Goal: Navigation & Orientation: Find specific page/section

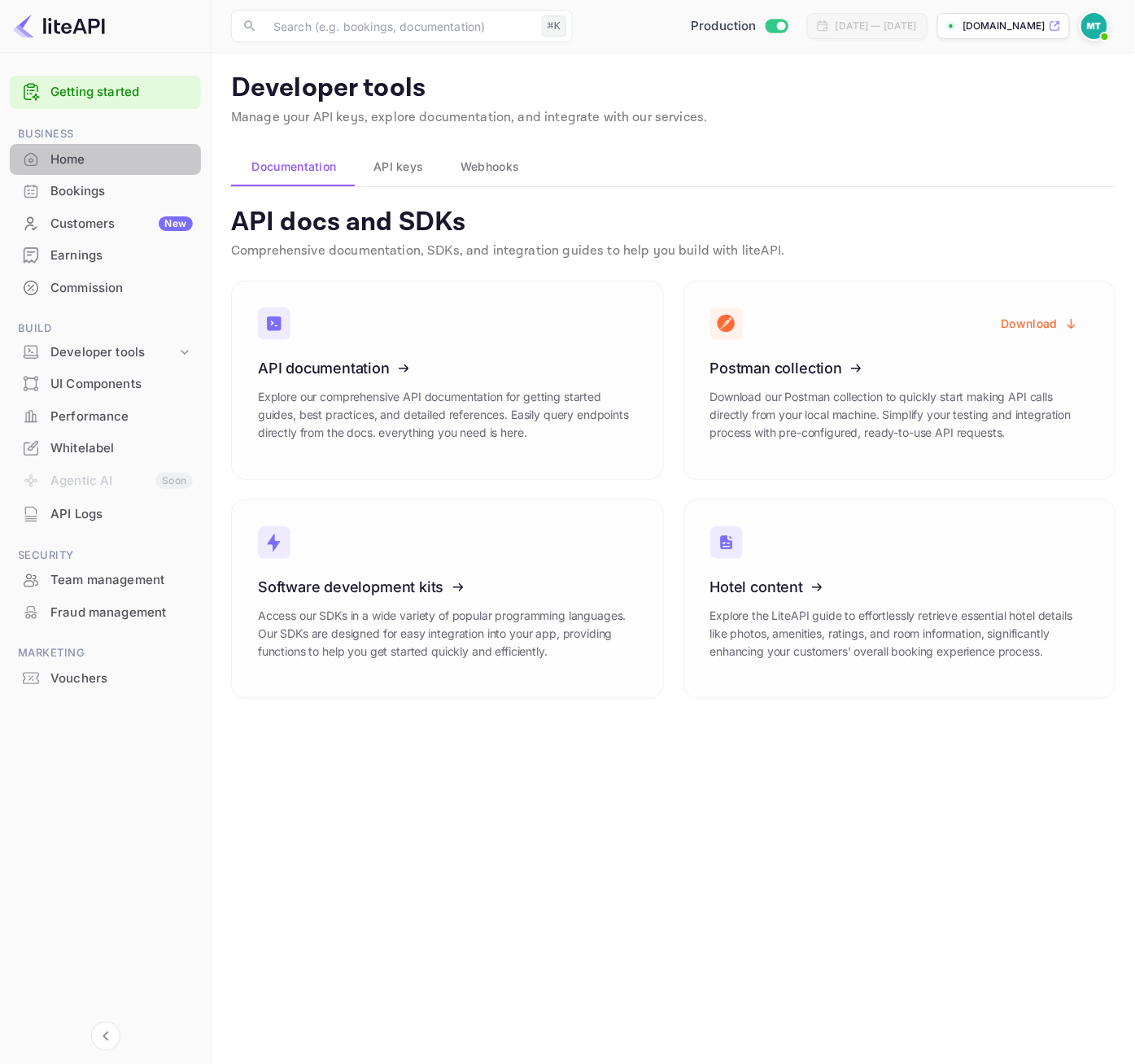
click at [54, 158] on div "Home" at bounding box center [122, 159] width 142 height 19
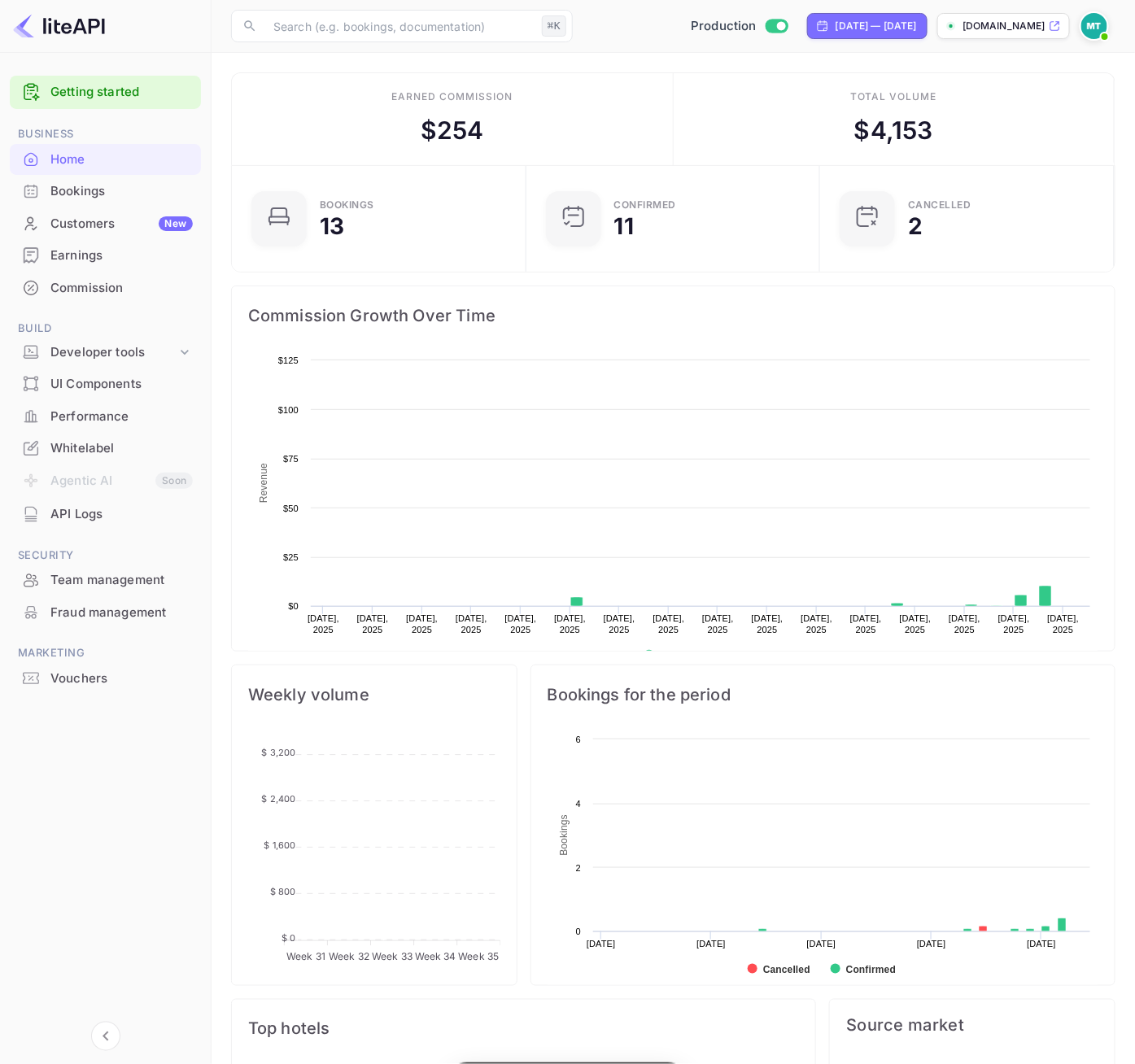
scroll to position [265, 283]
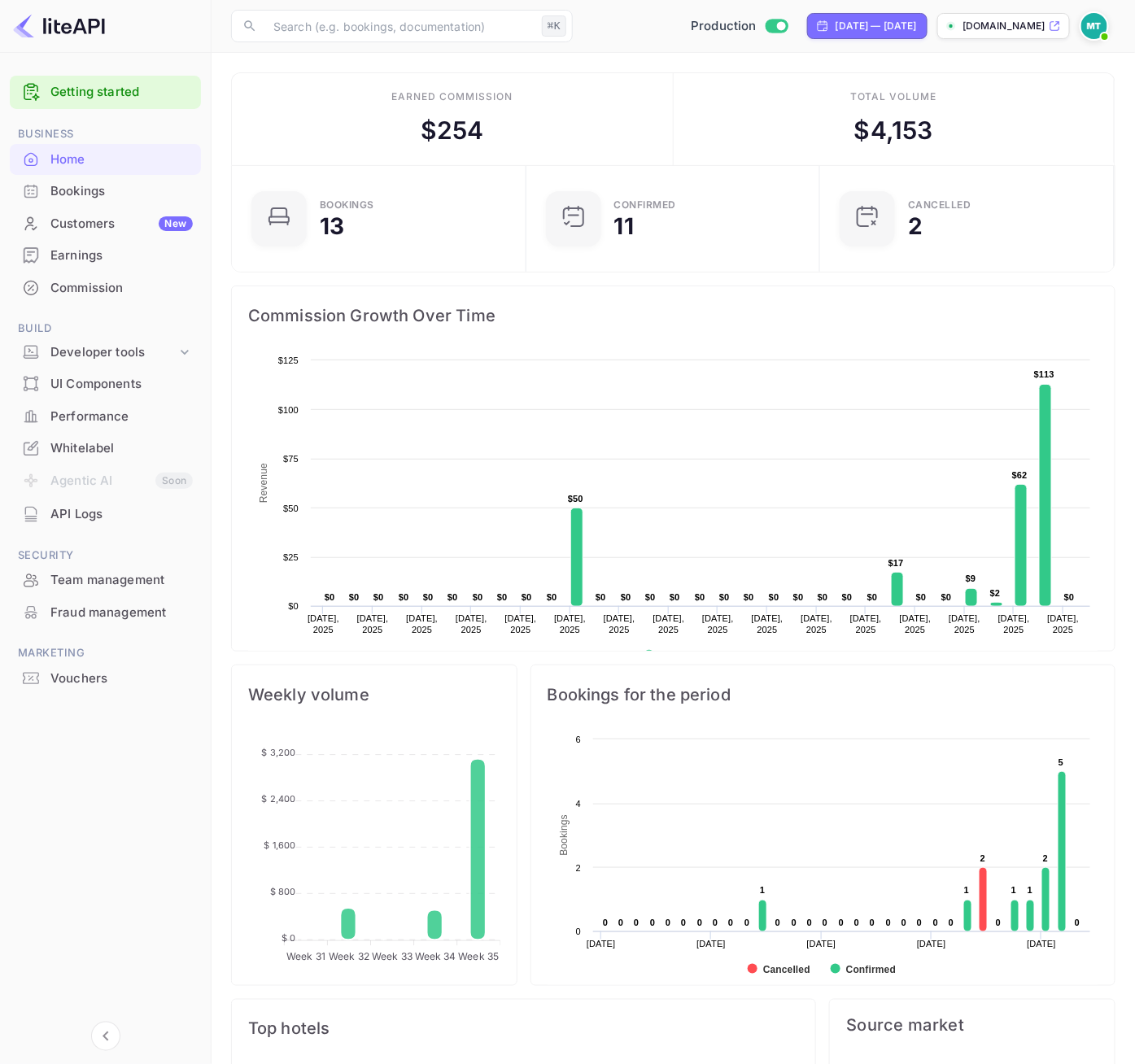
click at [88, 189] on div "Bookings" at bounding box center [122, 191] width 142 height 19
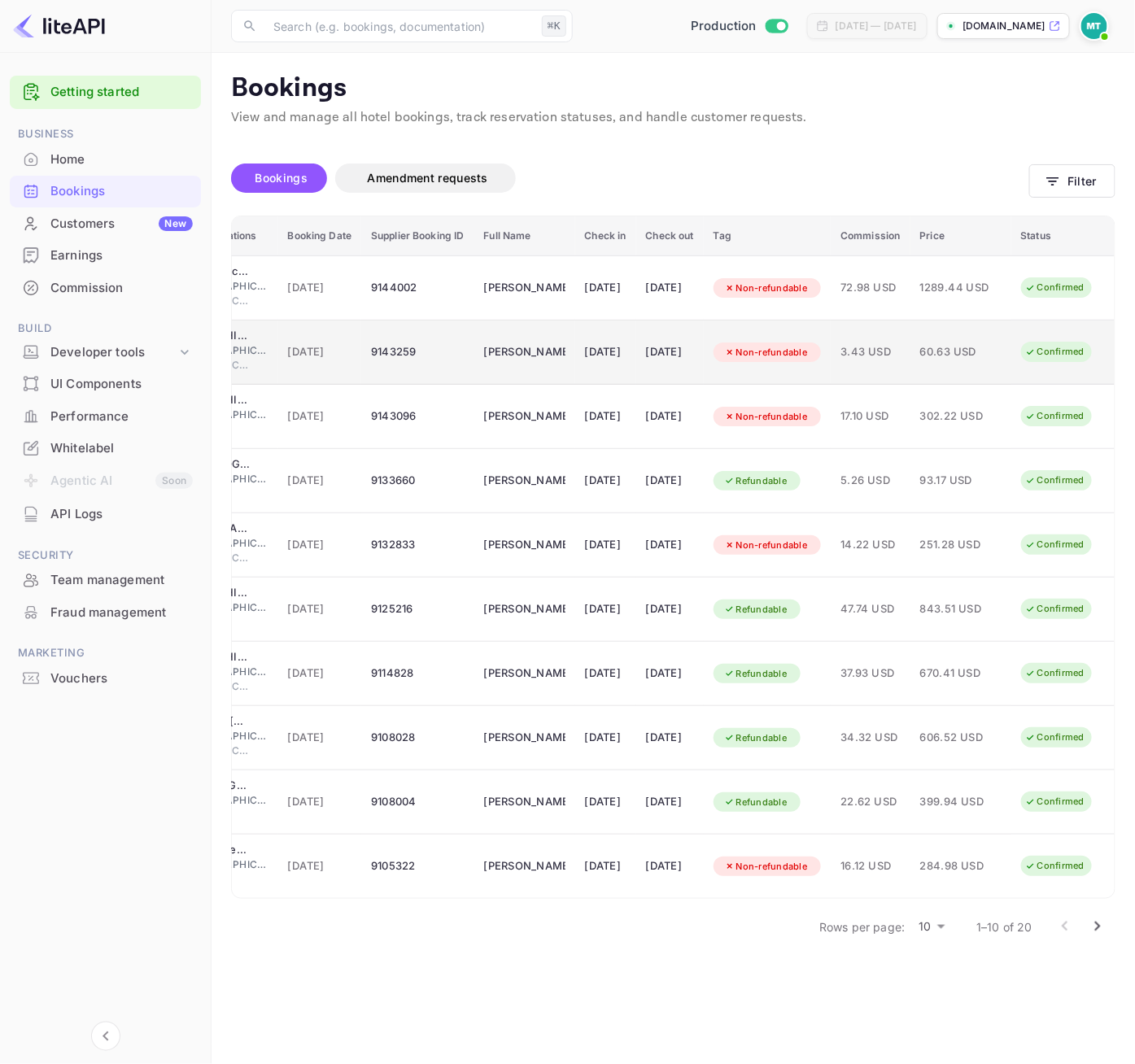
scroll to position [0, 208]
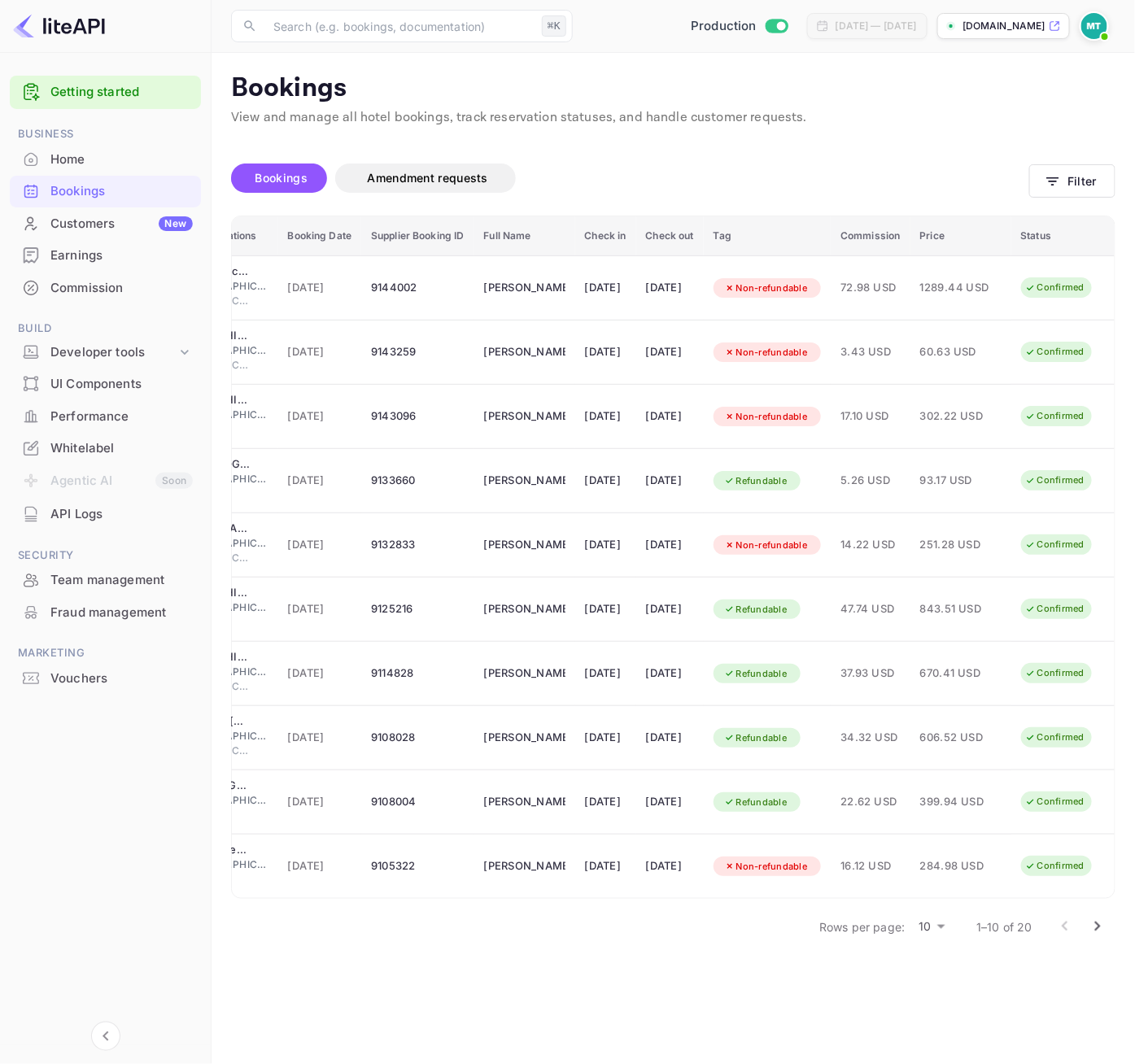
click at [82, 249] on div "Earnings" at bounding box center [122, 256] width 142 height 19
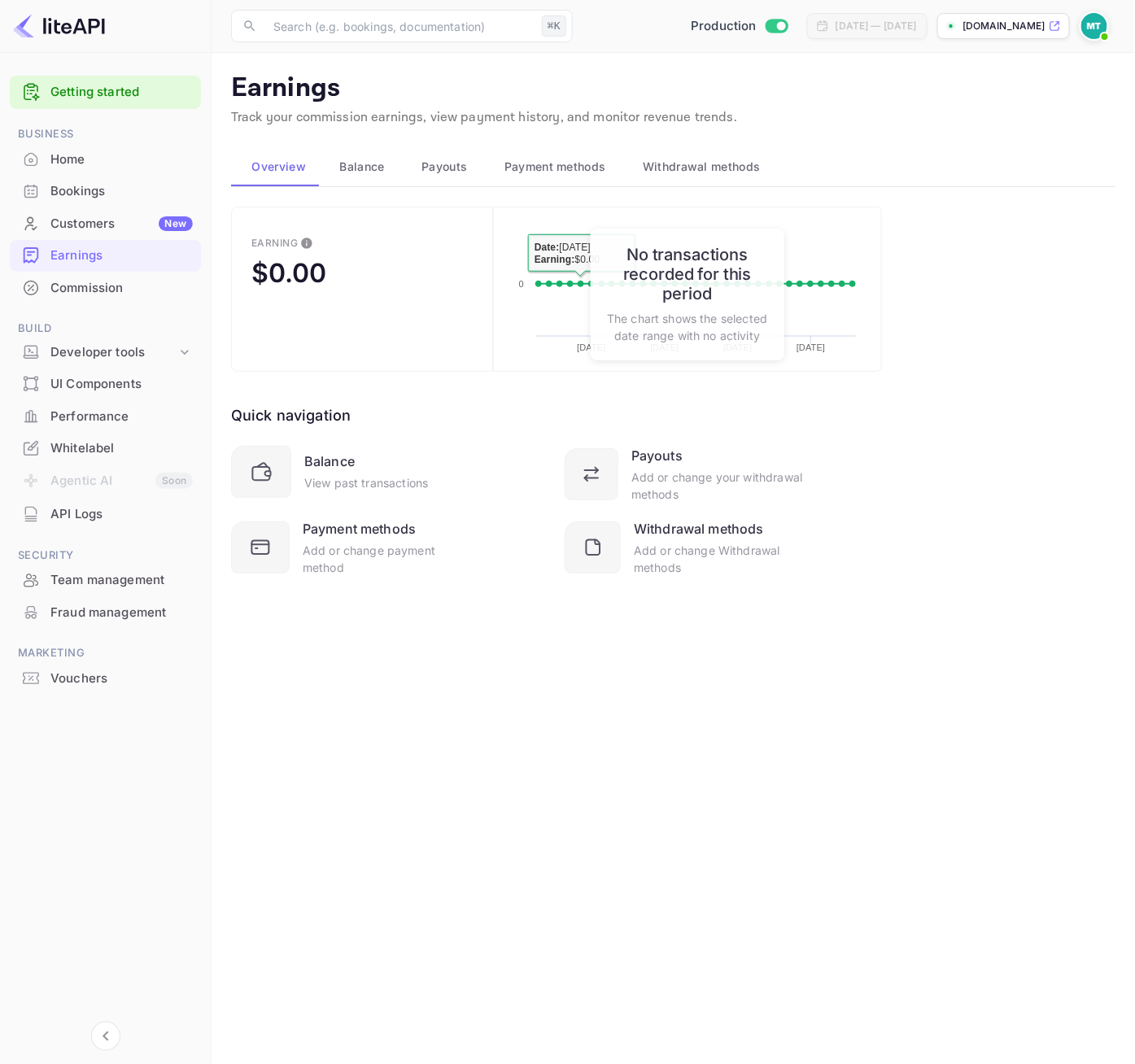
click at [90, 224] on div "Customers New" at bounding box center [122, 224] width 142 height 19
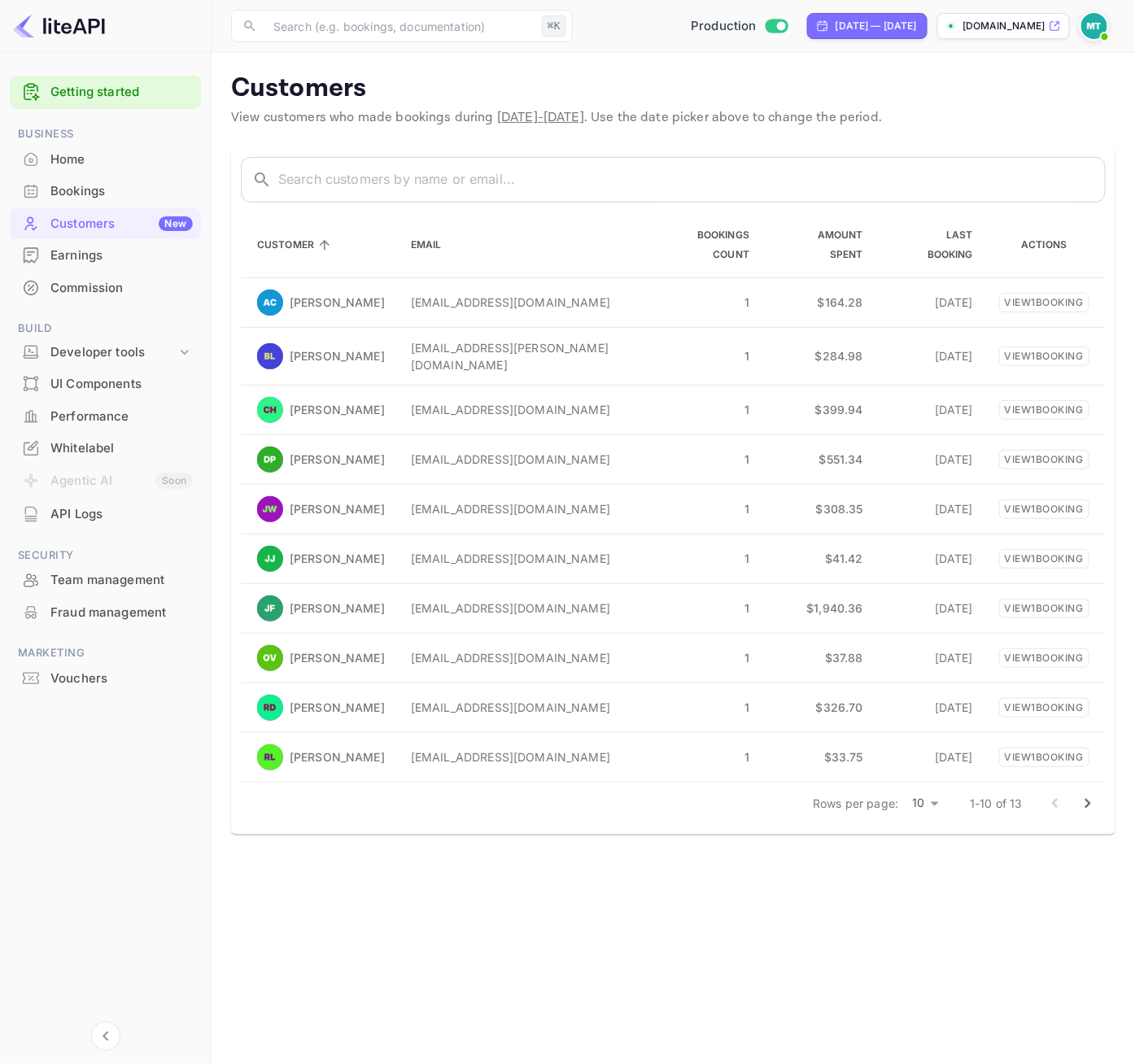
click at [79, 187] on div "Bookings" at bounding box center [122, 191] width 142 height 19
